Goal: Find contact information: Find contact information

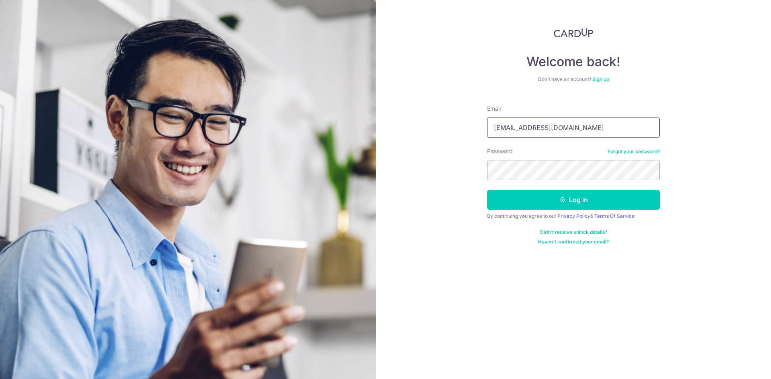
drag, startPoint x: 603, startPoint y: 126, endPoint x: 467, endPoint y: 123, distance: 136.1
click at [467, 123] on div "Welcome back! Don’t have an account? Sign up Email sjain@jadestone-energy.com P…" at bounding box center [573, 189] width 395 height 379
type input "[EMAIL_ADDRESS][DOMAIN_NAME]"
click at [487, 190] on button "Log in" at bounding box center [573, 200] width 173 height 20
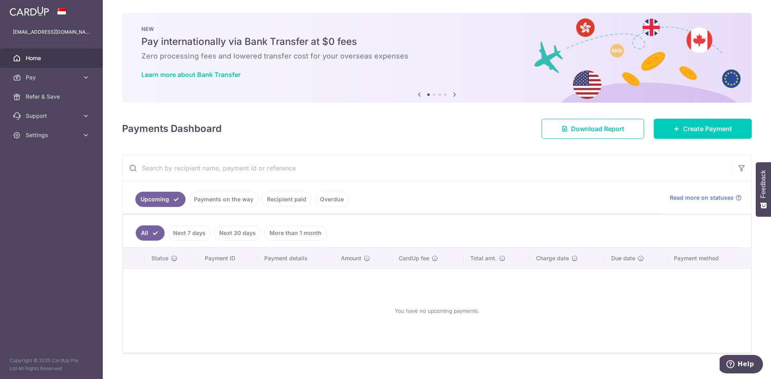
click at [289, 205] on link "Recipient paid" at bounding box center [287, 199] width 50 height 15
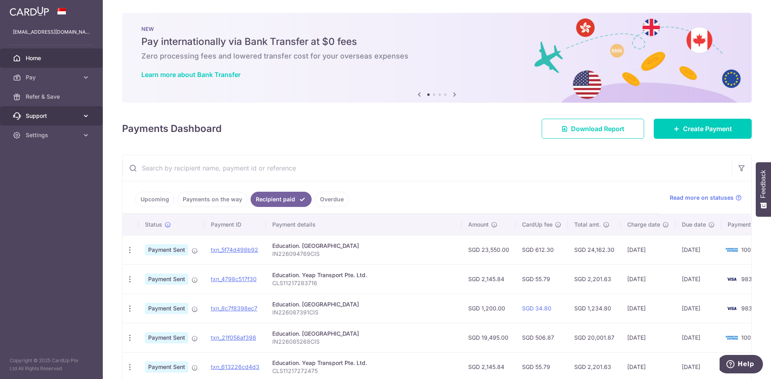
click at [57, 119] on span "Support" at bounding box center [52, 116] width 53 height 8
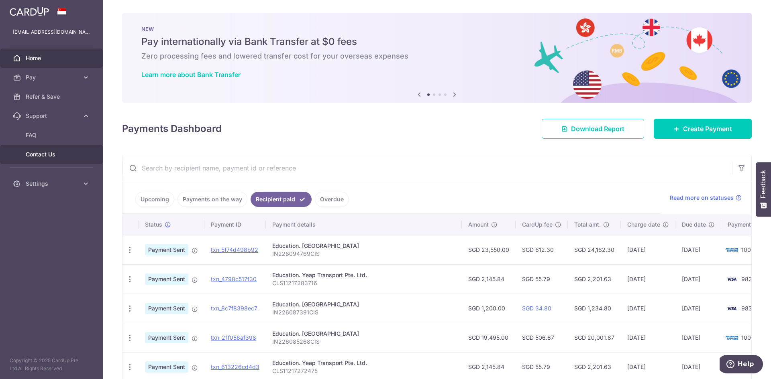
click at [60, 153] on span "Contact Us" at bounding box center [52, 154] width 53 height 8
